Goal: Browse casually

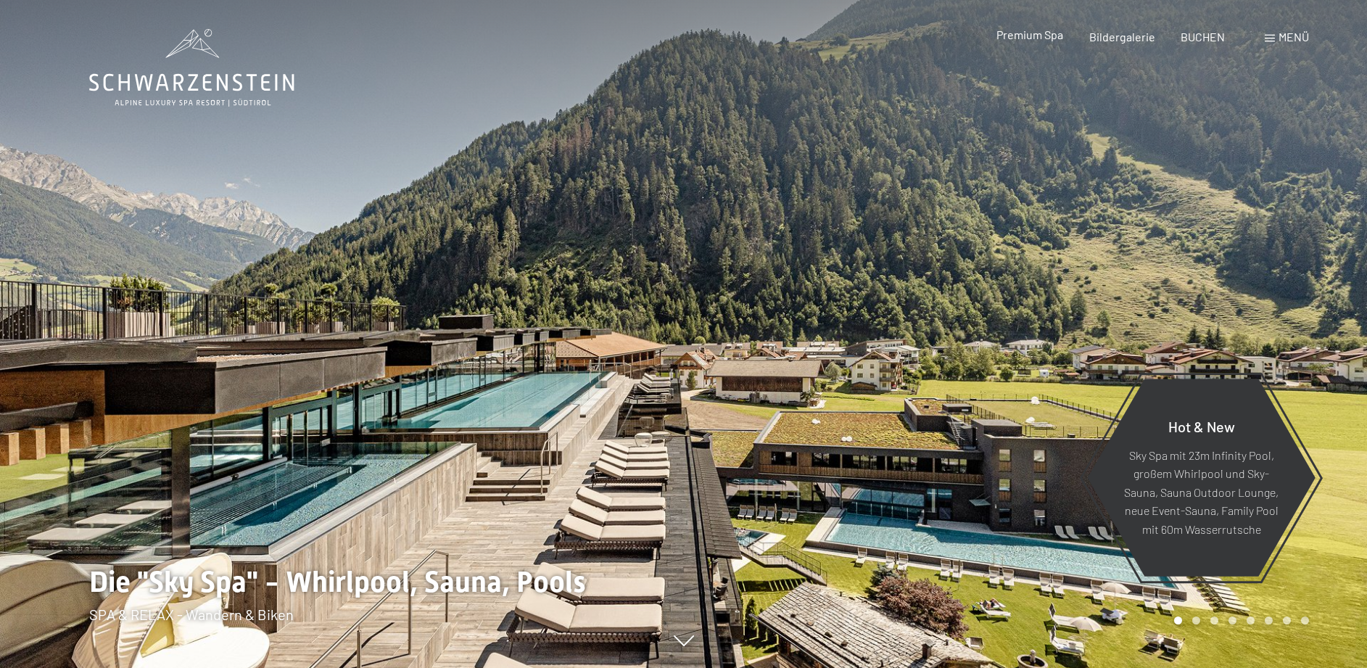
click at [1040, 36] on span "Premium Spa" at bounding box center [1029, 35] width 67 height 14
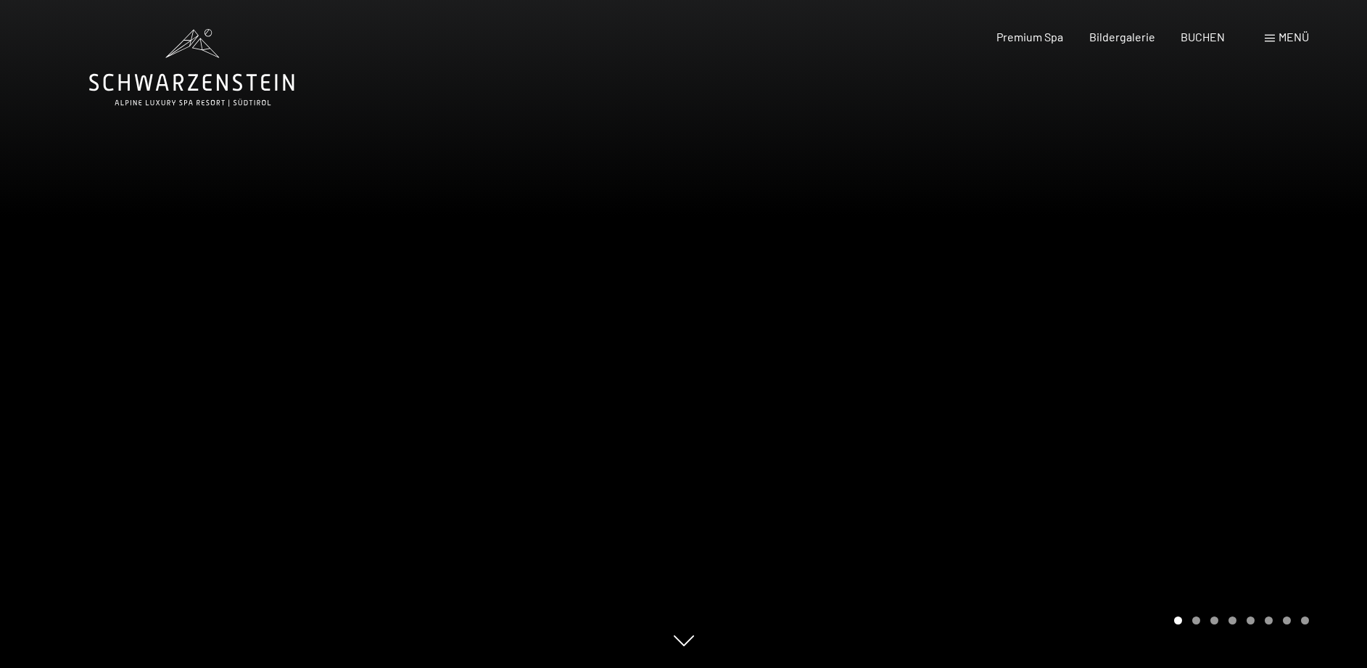
click at [1032, 45] on div "Buchen Anfragen Premium Spa Bildergalerie BUCHEN Menü DE IT EN Gutschein Bilder…" at bounding box center [1126, 37] width 363 height 16
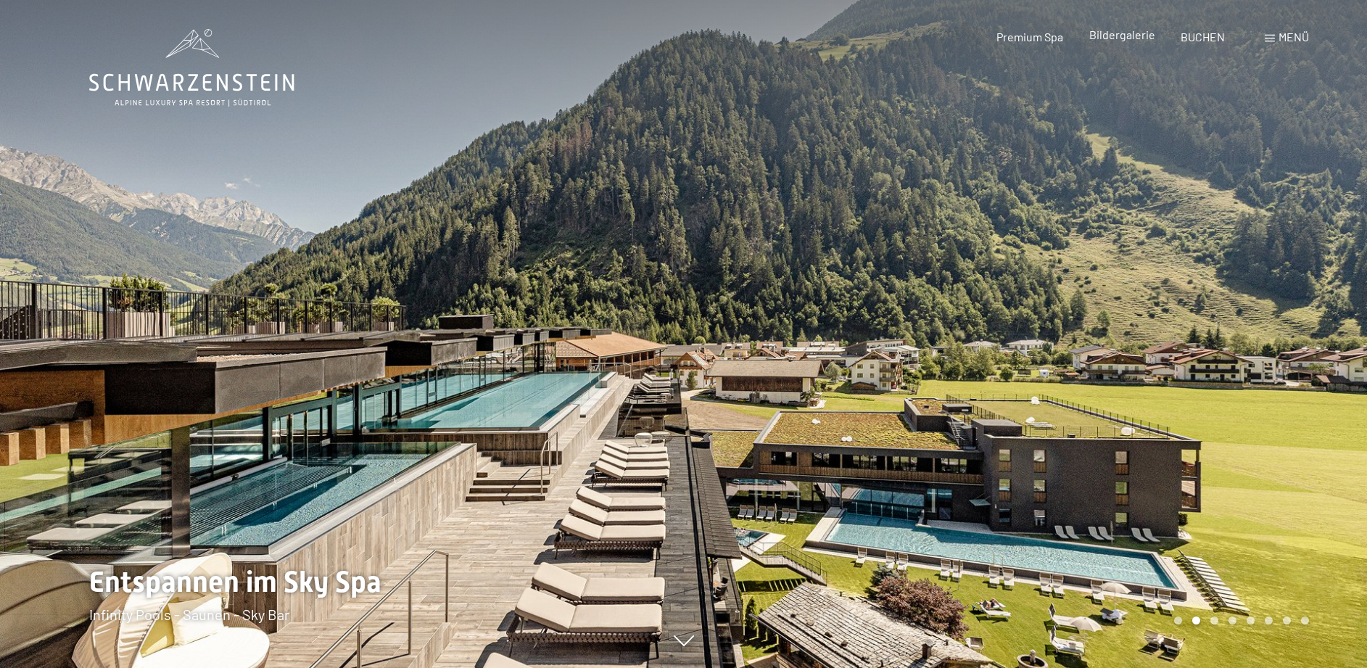
click at [1137, 34] on span "Bildergalerie" at bounding box center [1122, 35] width 66 height 14
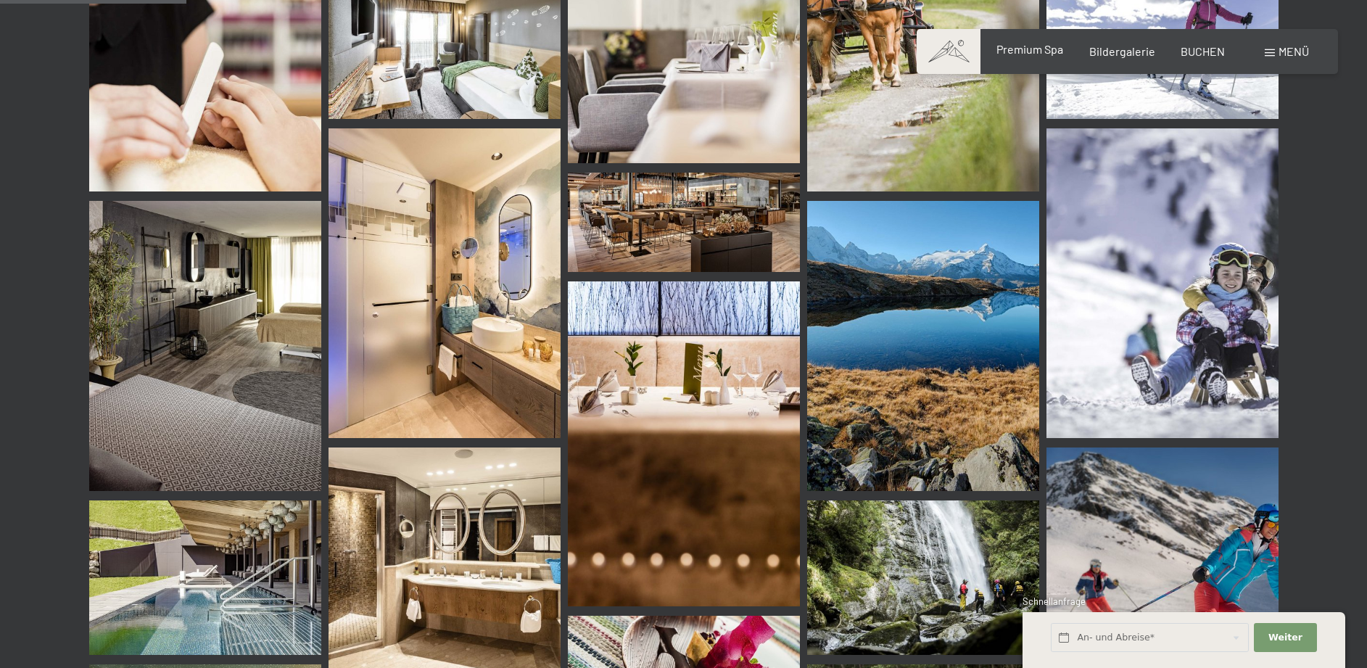
scroll to position [2736, 0]
